Goal: Task Accomplishment & Management: Manage account settings

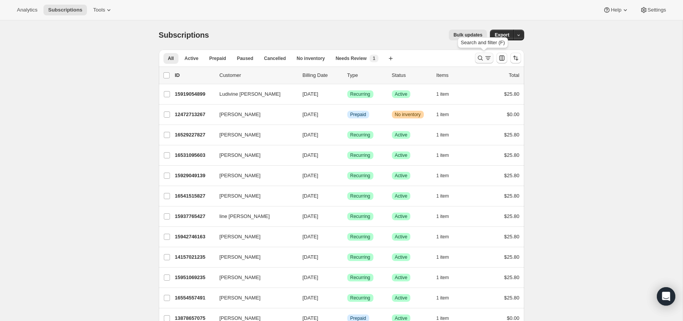
click at [476, 56] on button "Search and filter results" at bounding box center [484, 58] width 18 height 11
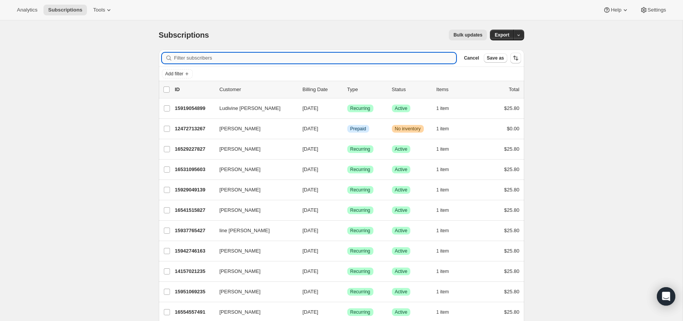
click at [385, 56] on input "Filter subscribers" at bounding box center [315, 58] width 282 height 11
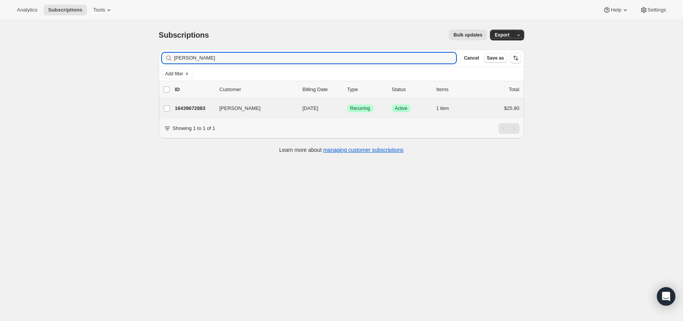
type input "[PERSON_NAME]"
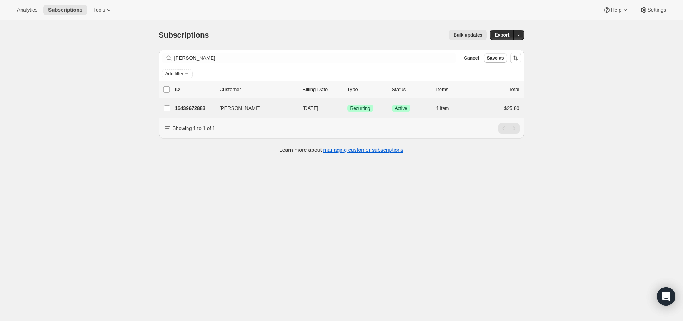
click at [203, 102] on div "[PERSON_NAME] 16439672883 [PERSON_NAME] [DATE] Success Recurring Success Active…" at bounding box center [342, 108] width 366 height 20
click at [200, 109] on p "16439672883" at bounding box center [194, 109] width 38 height 8
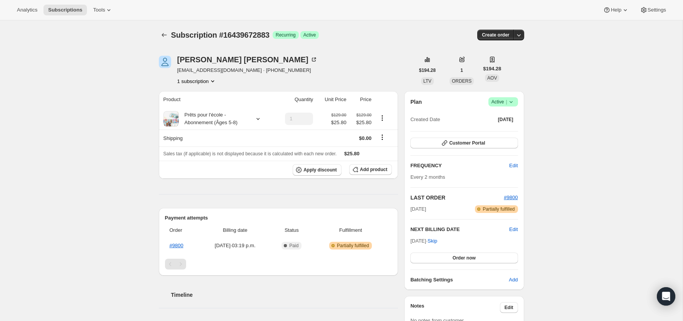
click at [459, 264] on div "Plan Success Active | Created Date [DATE] Customer Portal FREQUENCY Edit Every …" at bounding box center [464, 190] width 107 height 187
click at [459, 263] on div "Plan Success Active | Created Date [DATE] Customer Portal FREQUENCY Edit Every …" at bounding box center [464, 190] width 107 height 187
click at [461, 259] on span "Order now" at bounding box center [464, 258] width 23 height 6
click at [461, 259] on span "Click to confirm" at bounding box center [464, 258] width 35 height 6
